Goal: Task Accomplishment & Management: Manage account settings

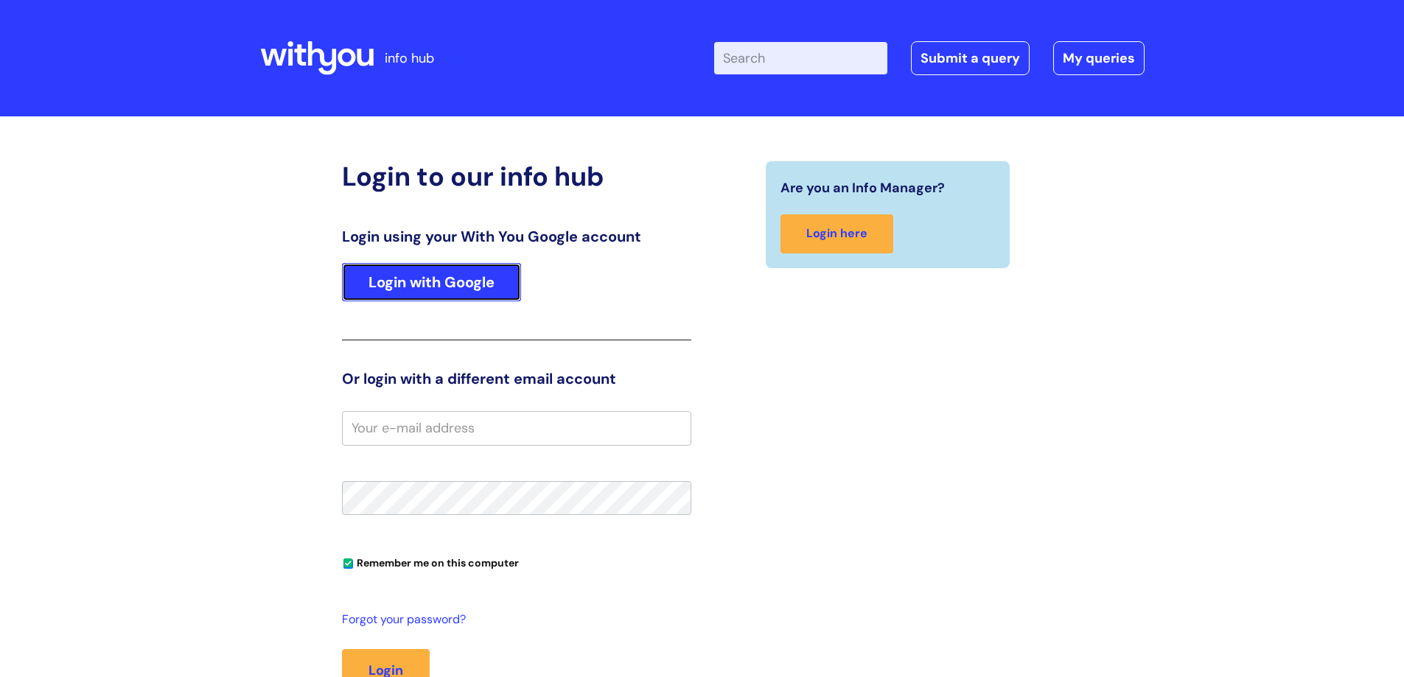
click at [469, 290] on link "Login with Google" at bounding box center [431, 282] width 179 height 38
